Goal: Find contact information: Find contact information

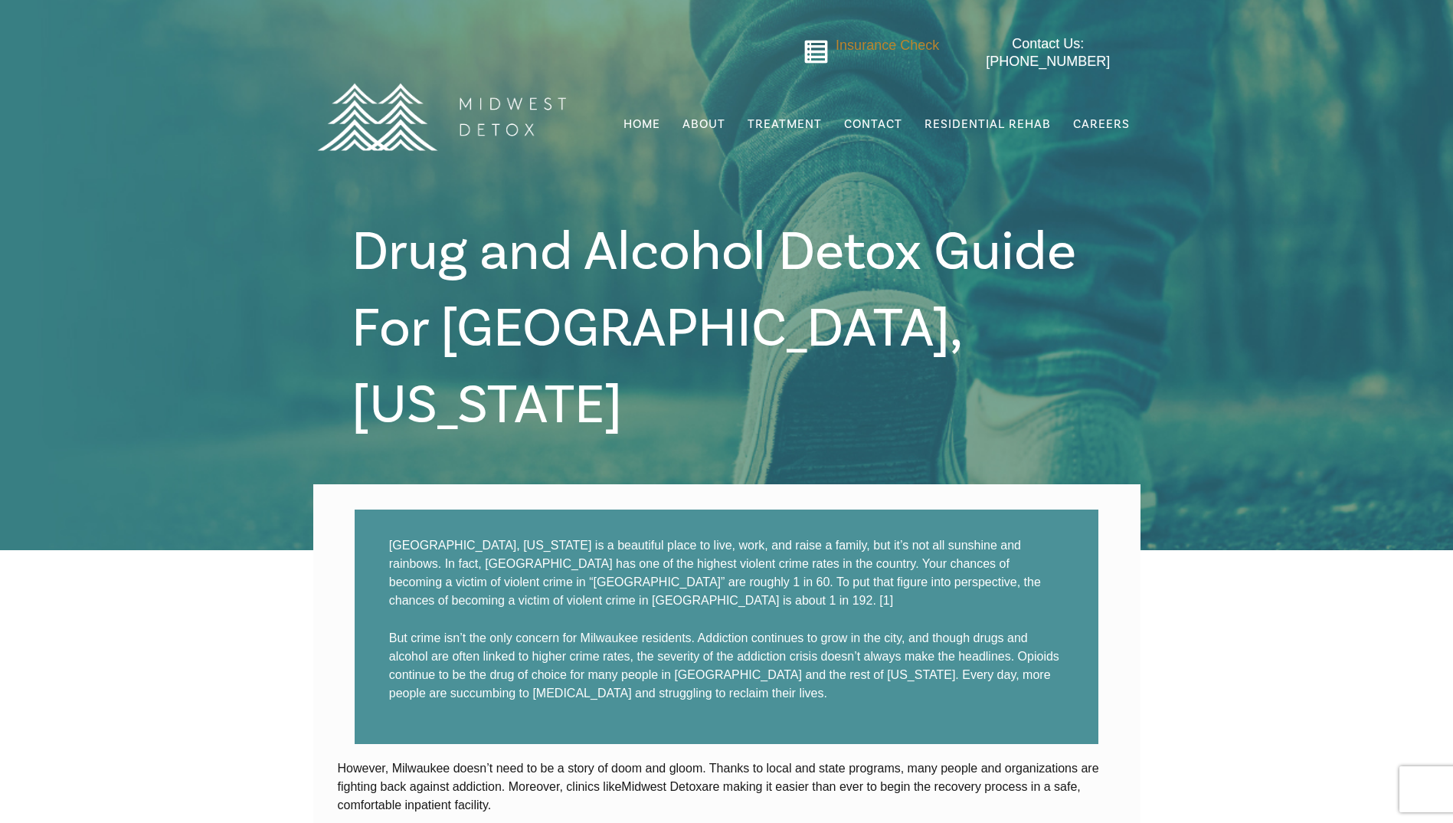
click at [859, 39] on span "Insurance Check" at bounding box center [887, 45] width 103 height 15
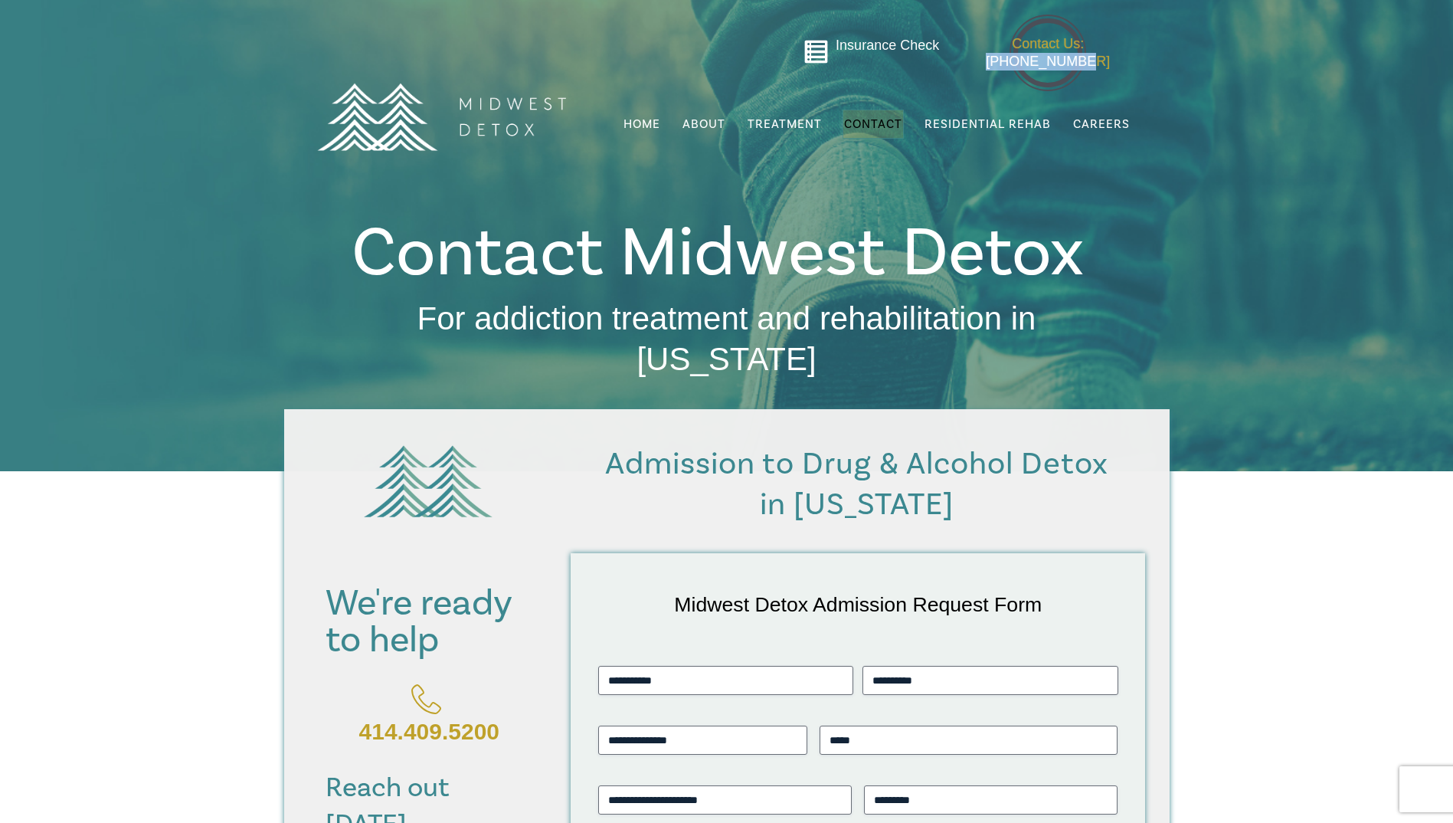
drag, startPoint x: 1134, startPoint y: 44, endPoint x: 1042, endPoint y: 47, distance: 91.9
click at [1042, 47] on ul "Contact Us: [PHONE_NUMBER]" at bounding box center [1048, 57] width 192 height 44
copy span "414-409-5200"
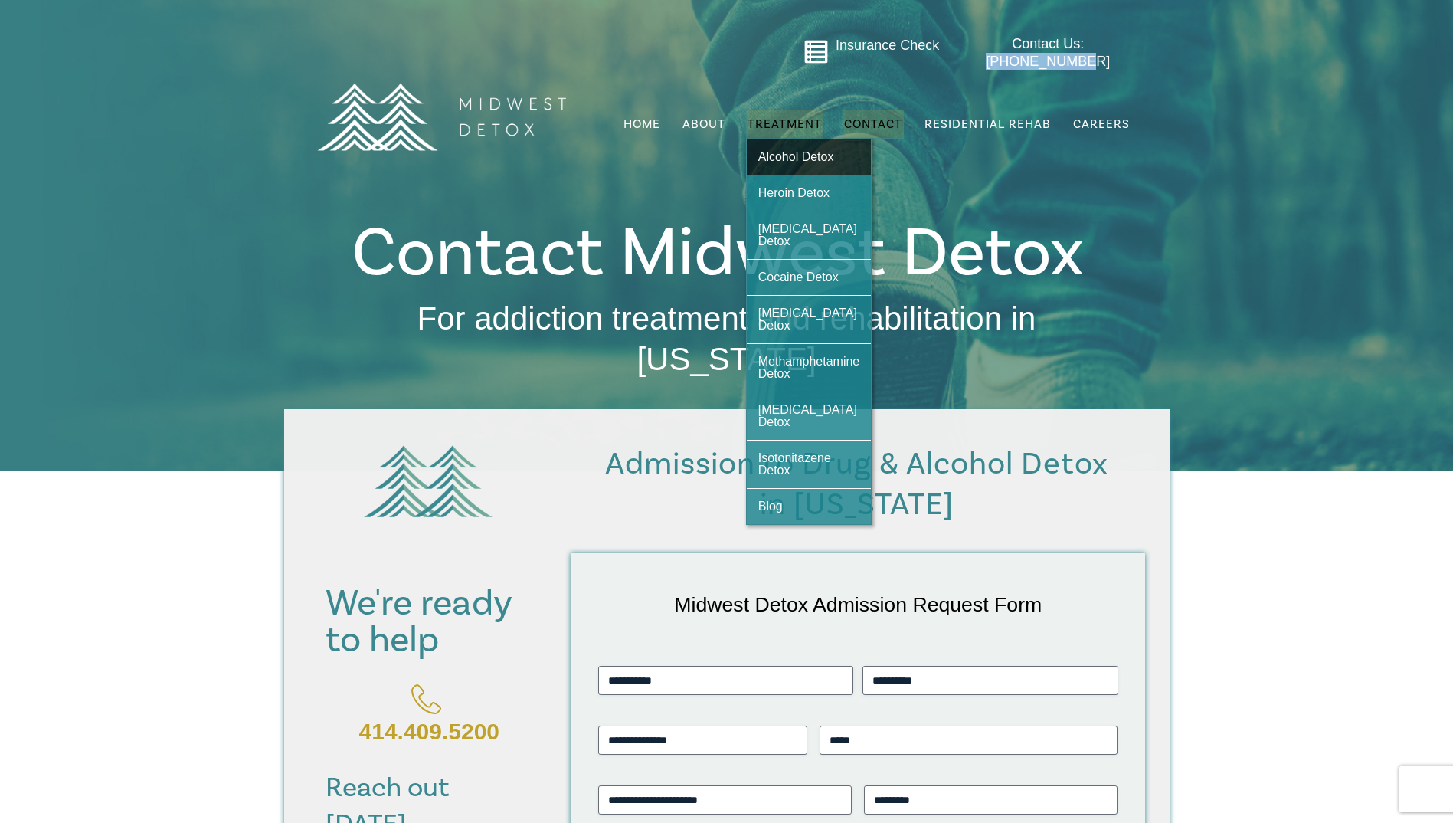
click at [788, 139] on link "Alcohol Detox" at bounding box center [809, 156] width 125 height 35
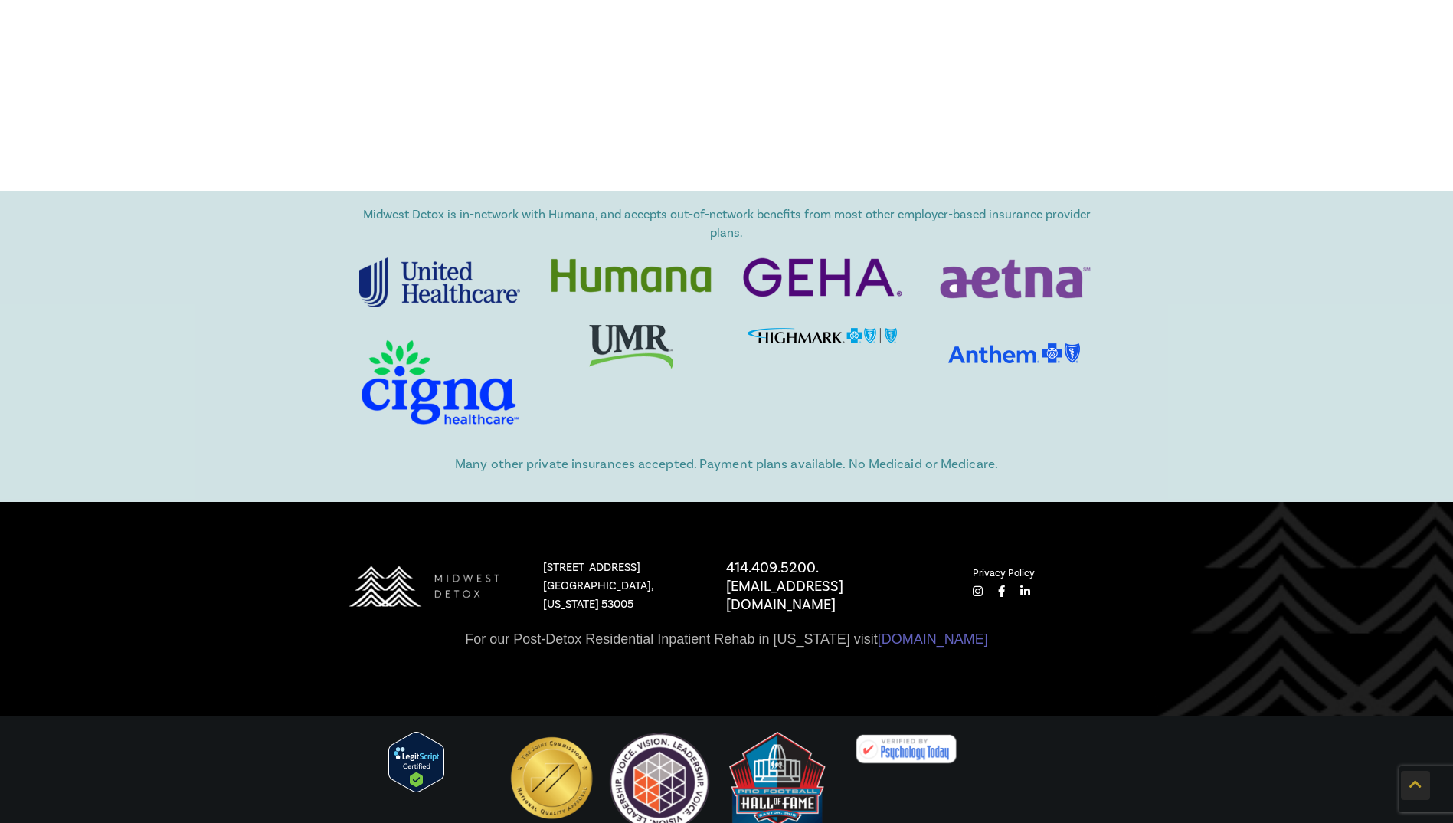
scroll to position [4345, 0]
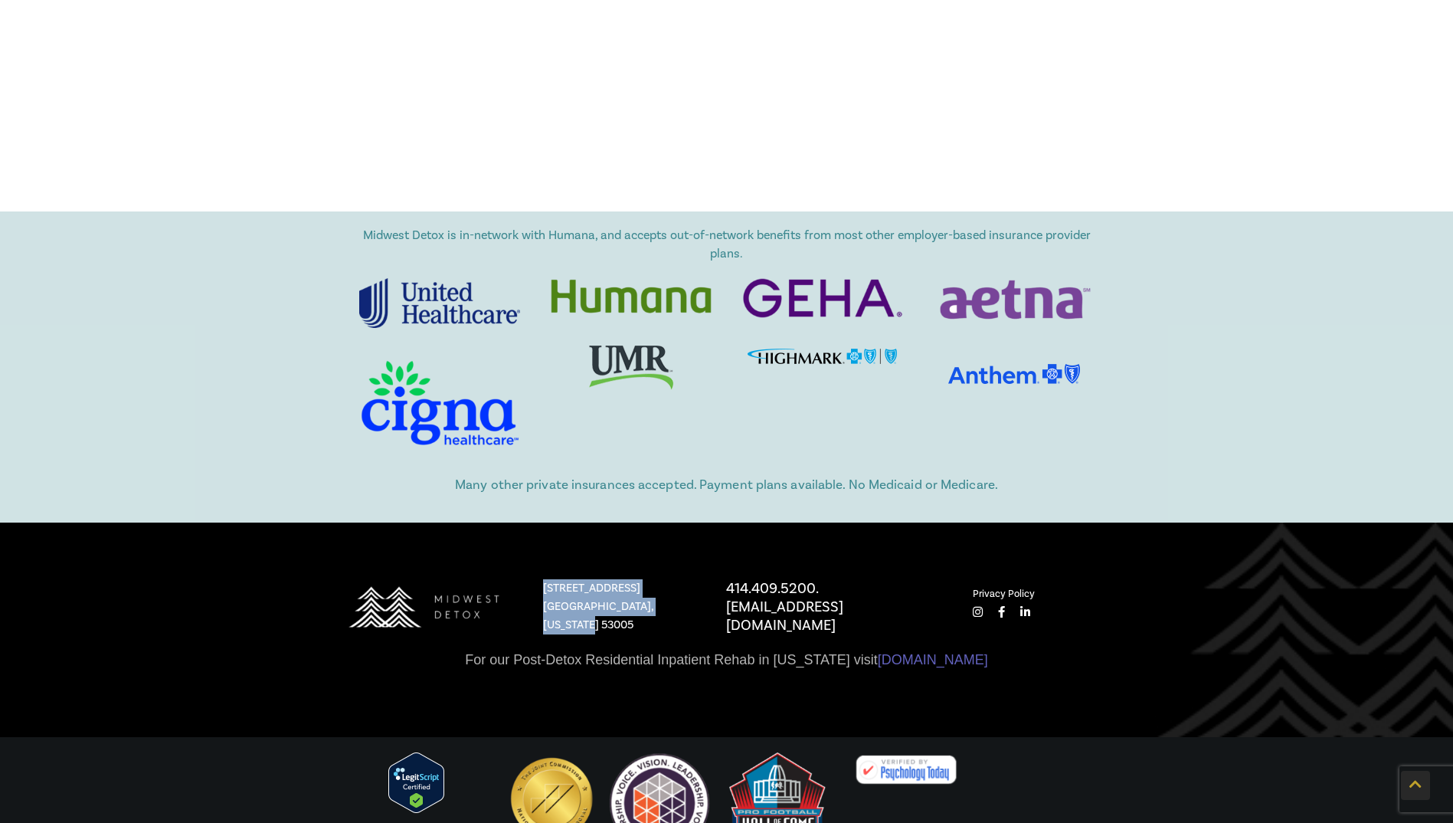
drag, startPoint x: 542, startPoint y: 514, endPoint x: 698, endPoint y: 542, distance: 158.8
click at [698, 579] on div "[STREET_ADDRESS][US_STATE]" at bounding box center [619, 606] width 183 height 55
drag, startPoint x: 698, startPoint y: 542, endPoint x: 622, endPoint y: 529, distance: 76.9
copy p "[STREET_ADDRESS][US_STATE]"
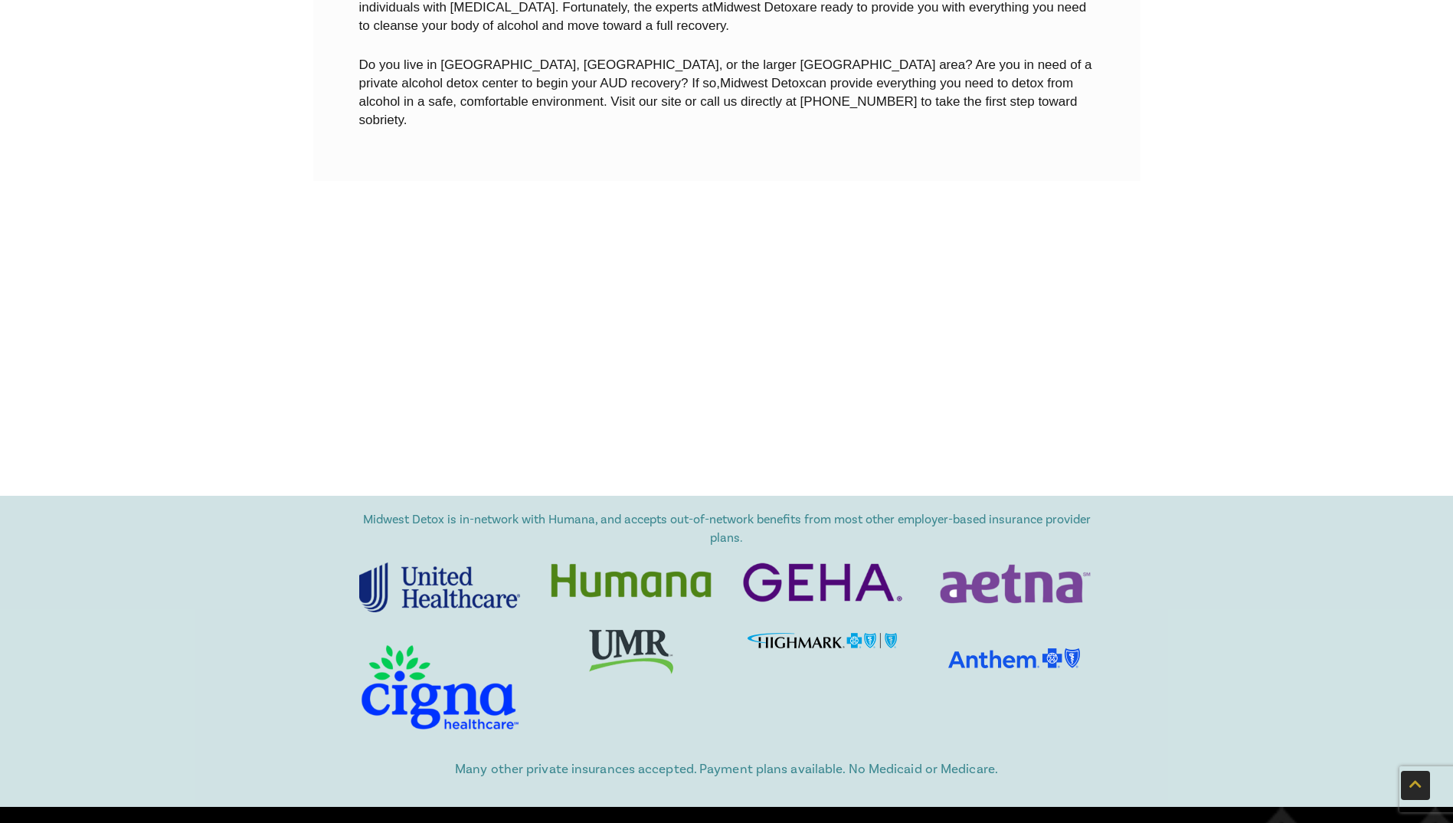
scroll to position [4039, 0]
